Goal: Use online tool/utility

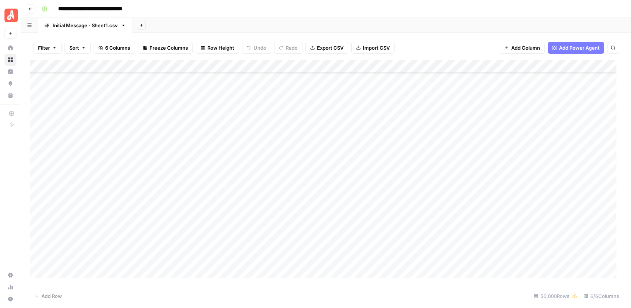
click at [38, 157] on div "Add Column" at bounding box center [326, 172] width 592 height 224
click at [38, 110] on div "Add Column" at bounding box center [326, 172] width 592 height 224
click at [311, 66] on div "Add Column" at bounding box center [326, 172] width 592 height 224
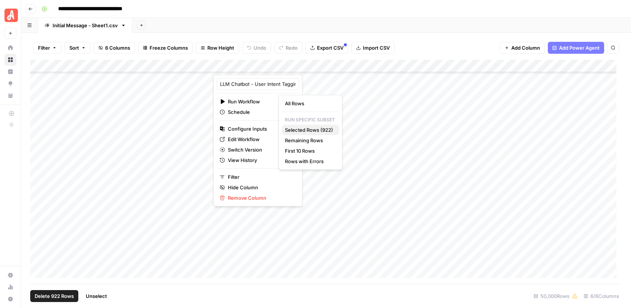
click at [305, 128] on span "Selected Rows (922)" at bounding box center [309, 129] width 48 height 7
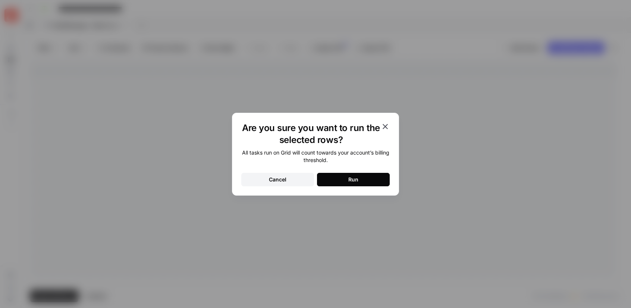
click at [371, 178] on button "Run" at bounding box center [353, 179] width 73 height 13
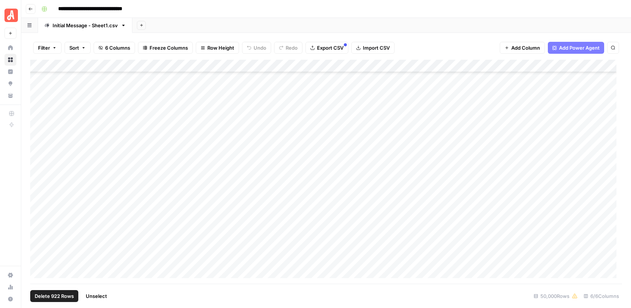
scroll to position [12663, 0]
click at [104, 294] on span "Unselect" at bounding box center [96, 295] width 21 height 7
click at [40, 186] on div "Add Column" at bounding box center [326, 172] width 592 height 224
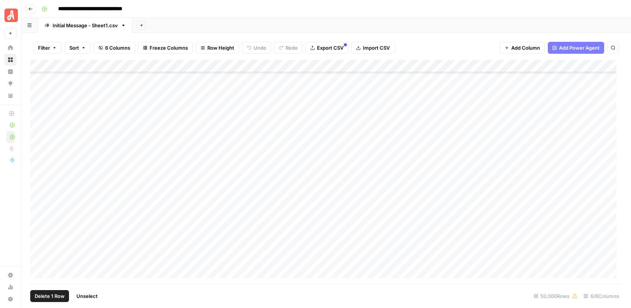
click at [38, 122] on div "Add Column" at bounding box center [326, 172] width 592 height 224
click at [311, 66] on div "Add Column" at bounding box center [326, 172] width 592 height 224
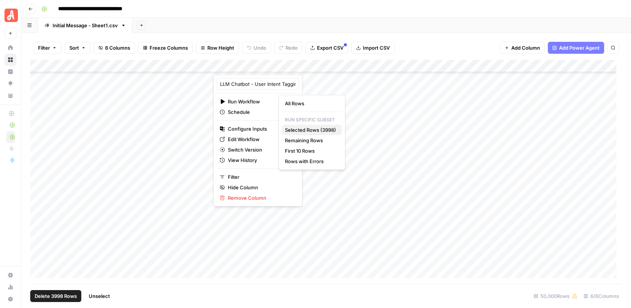
click at [325, 131] on span "Selected Rows (3998)" at bounding box center [310, 129] width 51 height 7
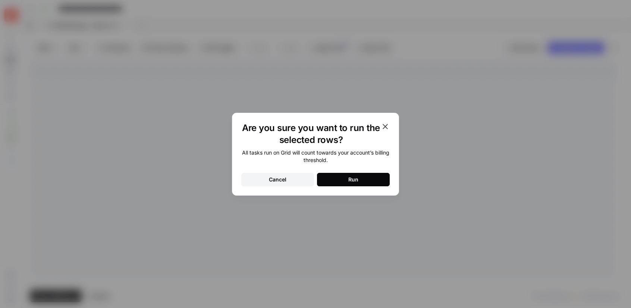
click at [357, 178] on div "Run" at bounding box center [353, 179] width 10 height 7
